Goal: Information Seeking & Learning: Learn about a topic

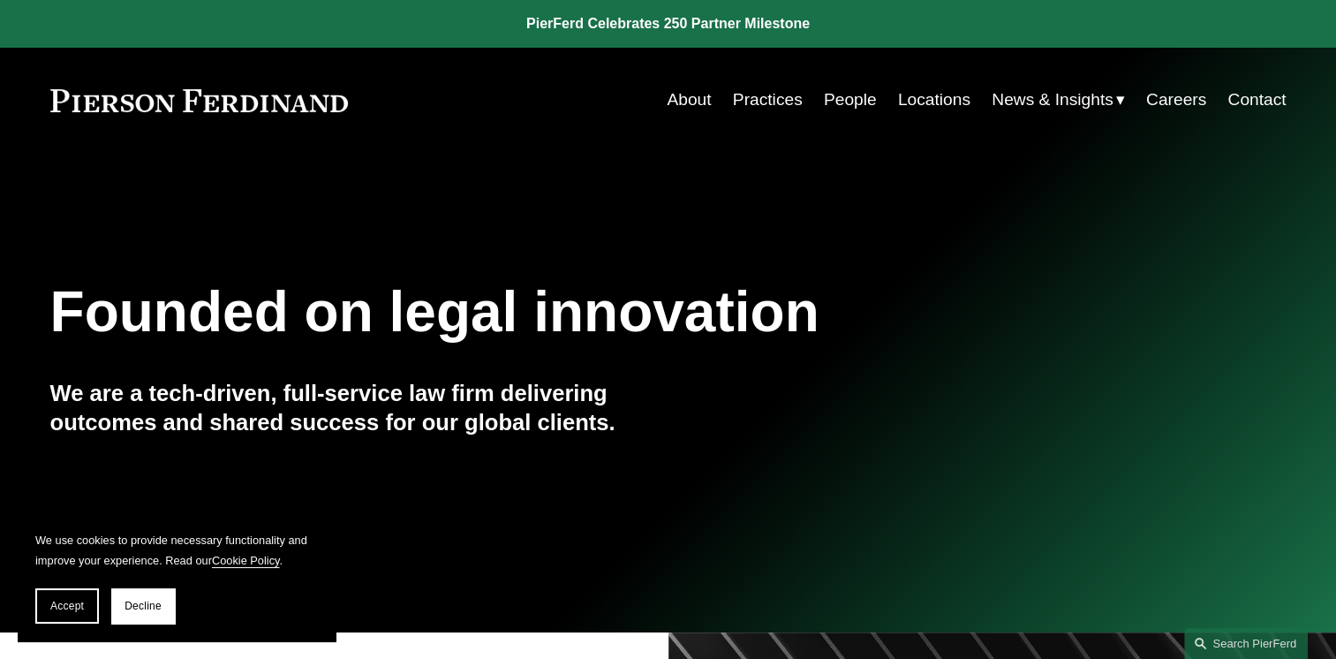
click at [680, 97] on link "About" at bounding box center [689, 100] width 44 height 34
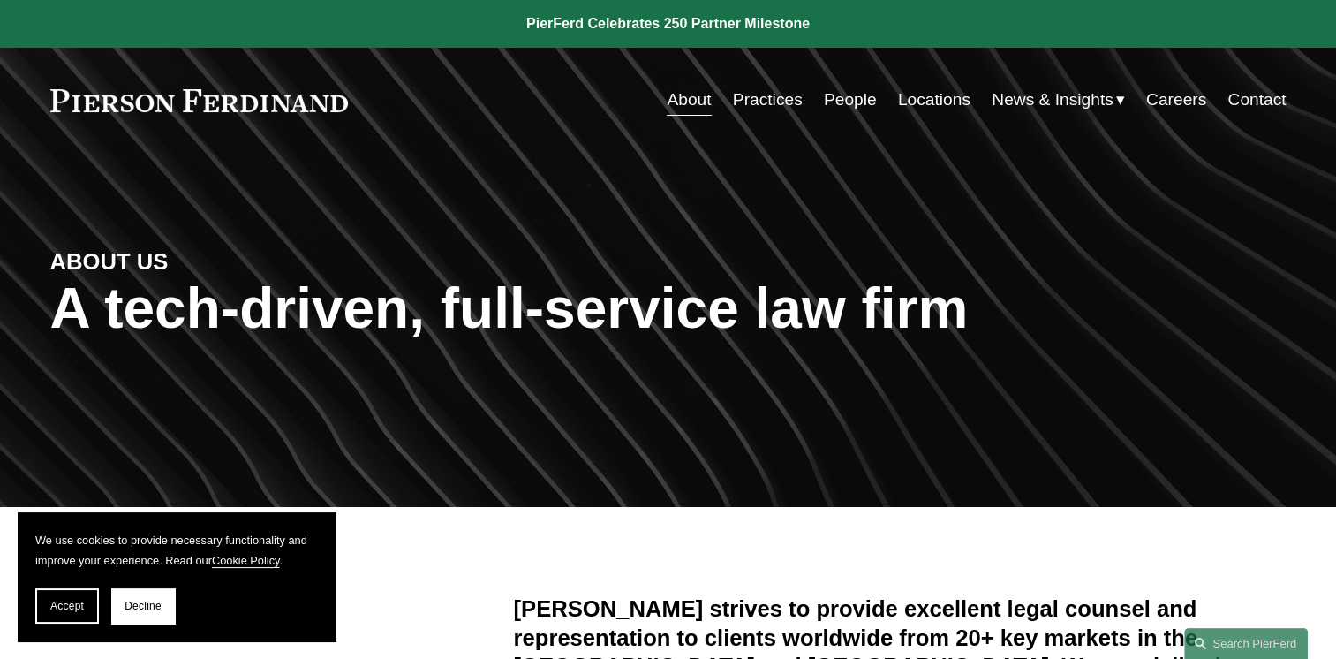
click at [766, 87] on link "Practices" at bounding box center [768, 100] width 70 height 34
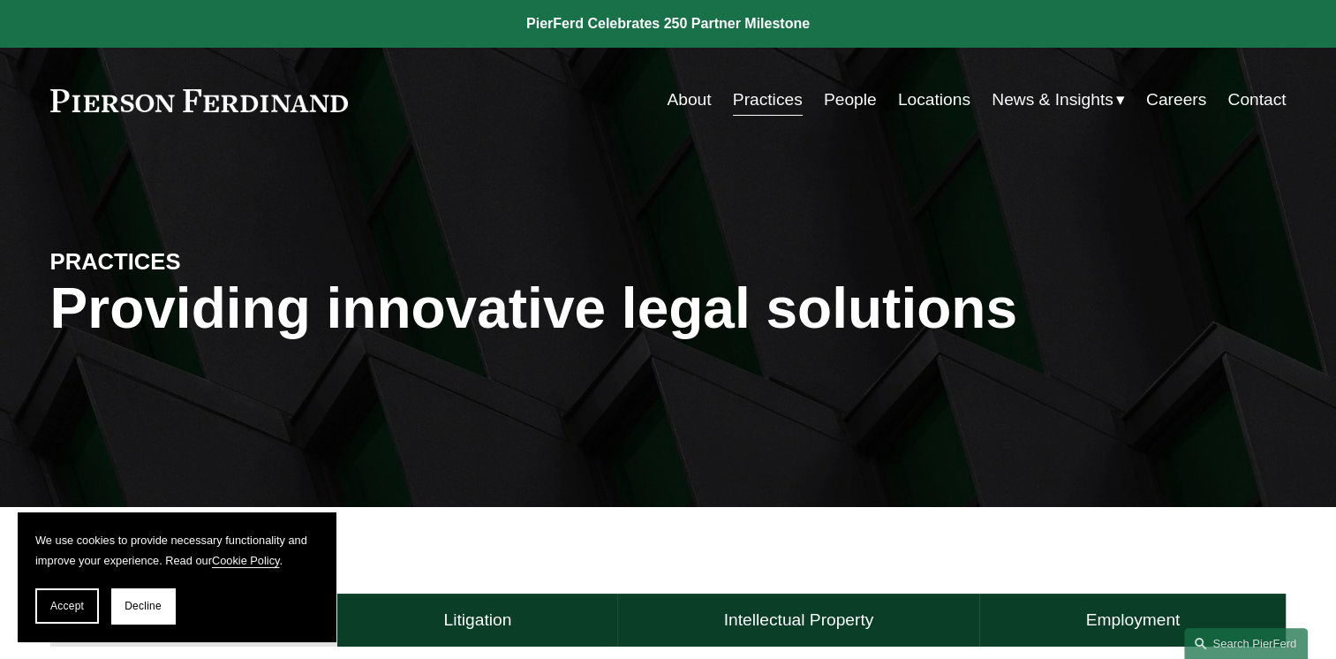
click at [684, 101] on link "About" at bounding box center [689, 100] width 44 height 34
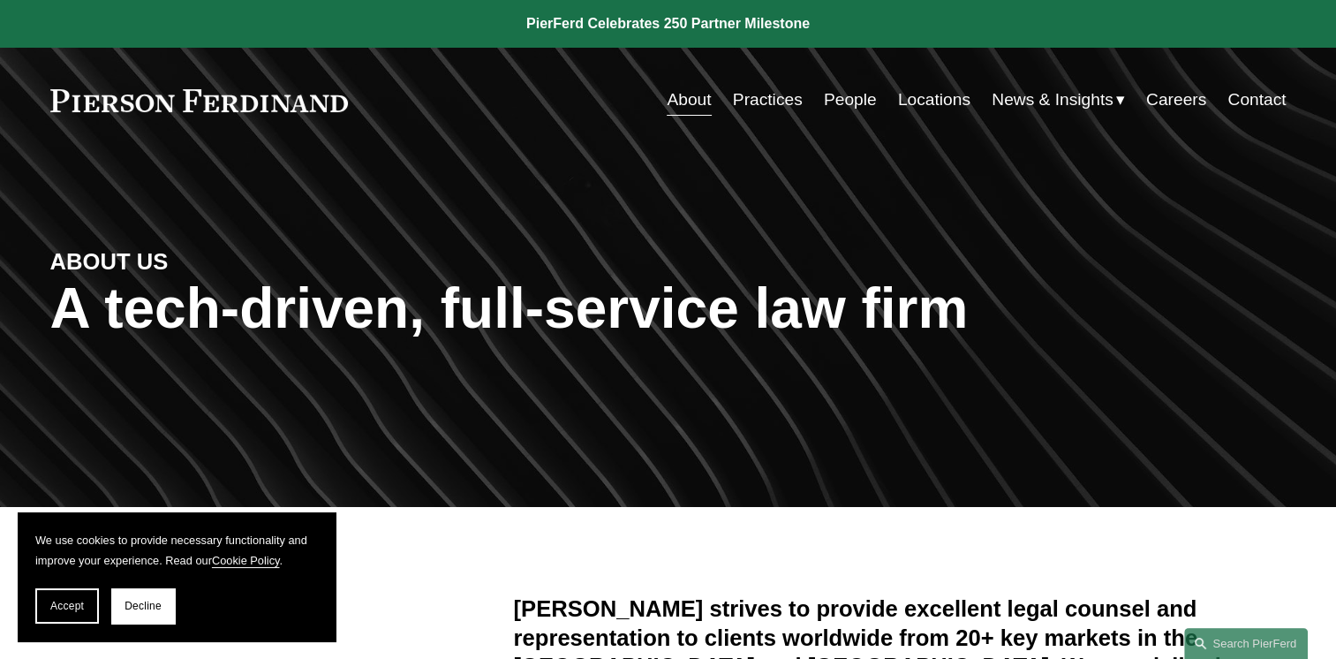
click at [840, 101] on link "People" at bounding box center [850, 100] width 53 height 34
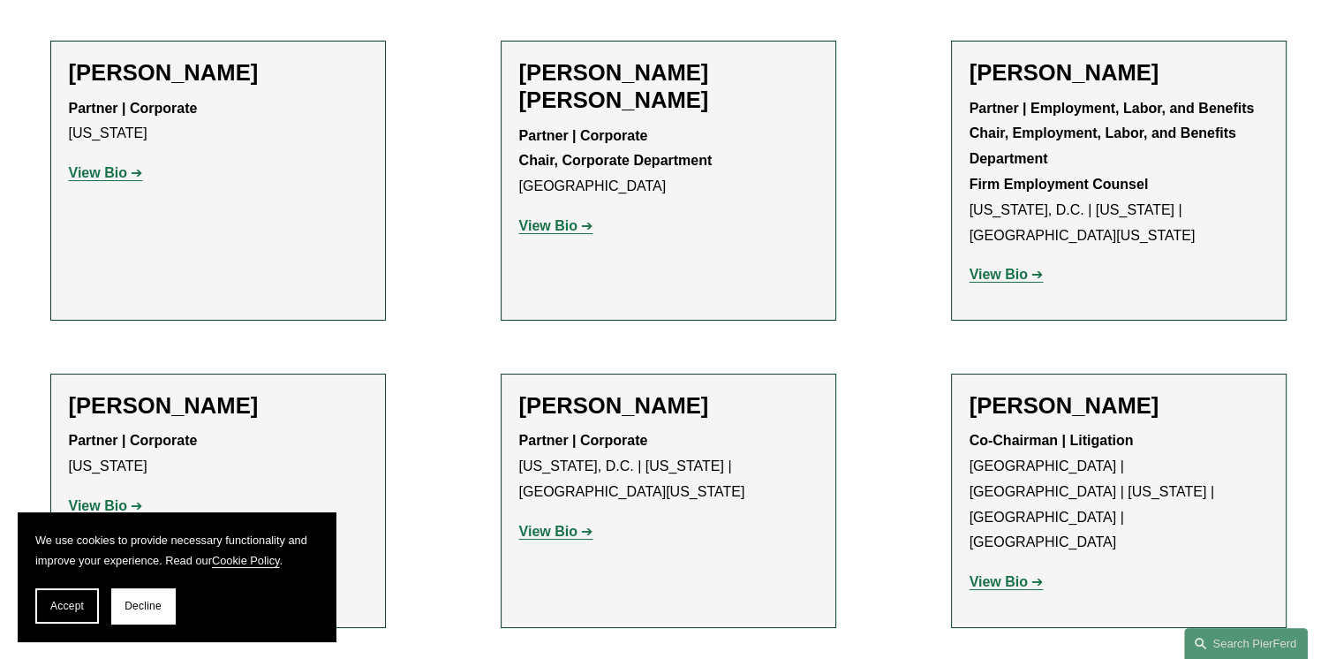
scroll to position [6622, 0]
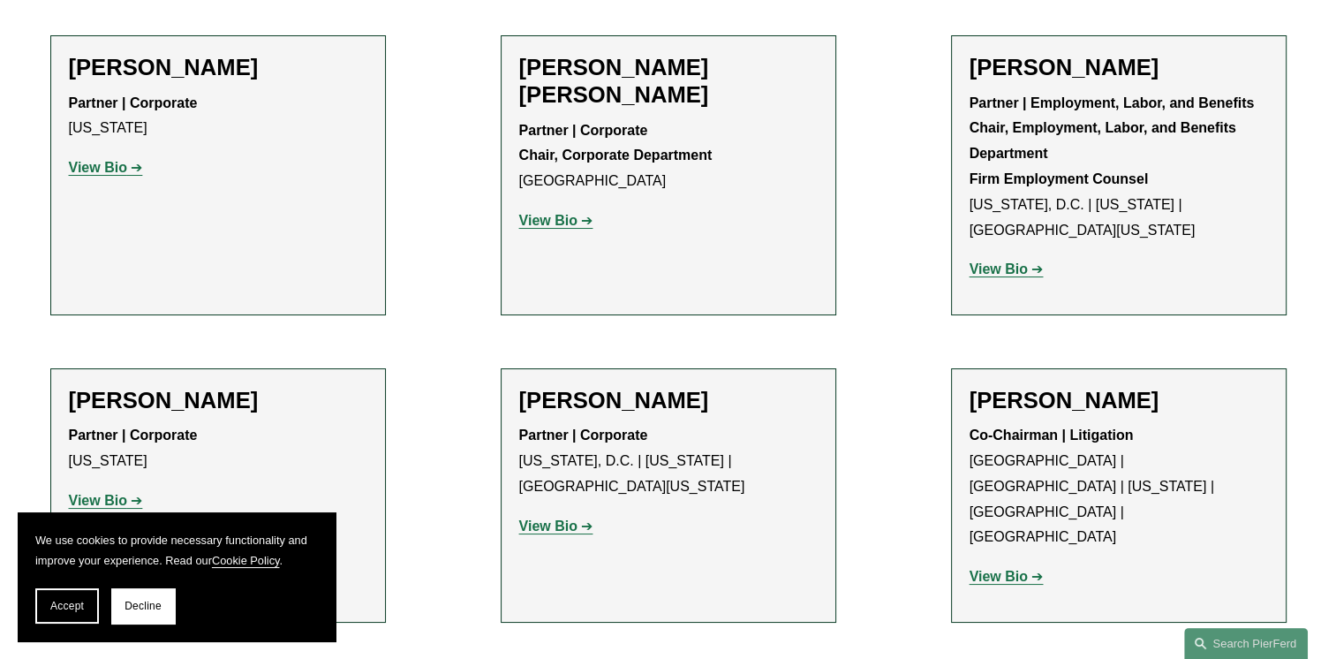
click at [992, 569] on strong "View Bio" at bounding box center [998, 576] width 58 height 15
